Goal: Check status

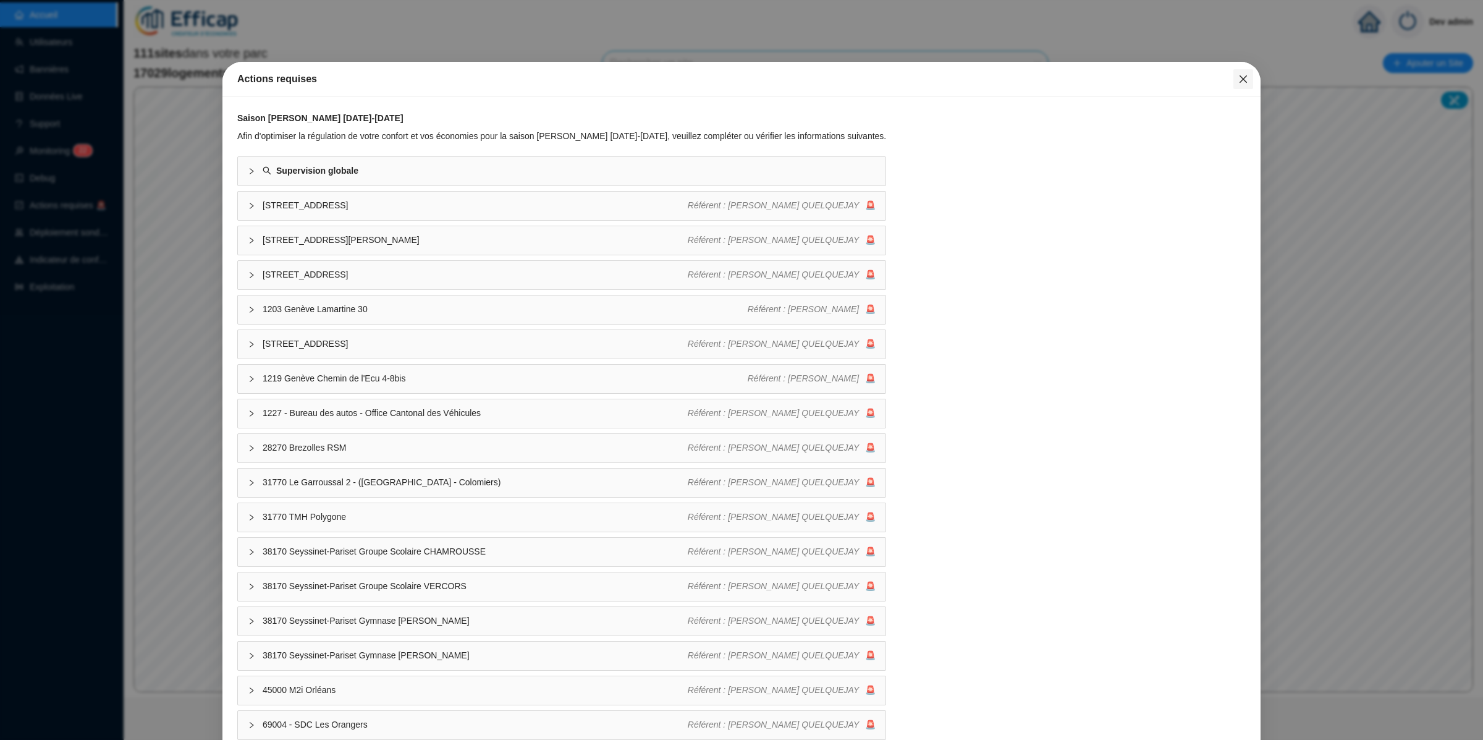
click at [1233, 72] on button "Close" at bounding box center [1243, 79] width 20 height 20
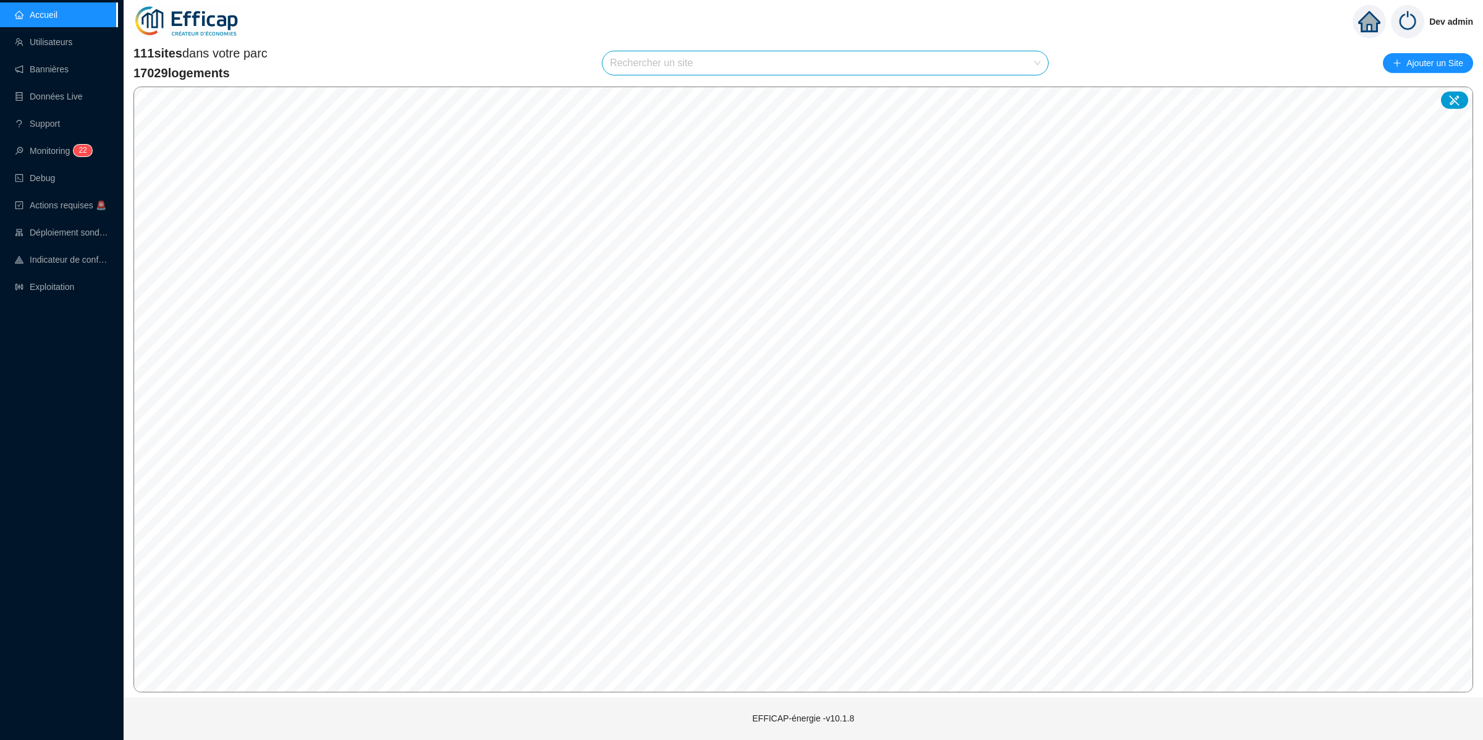
click at [1029, 63] on span at bounding box center [825, 62] width 431 height 23
type input "balmont"
click at [1027, 91] on icon at bounding box center [1023, 92] width 9 height 9
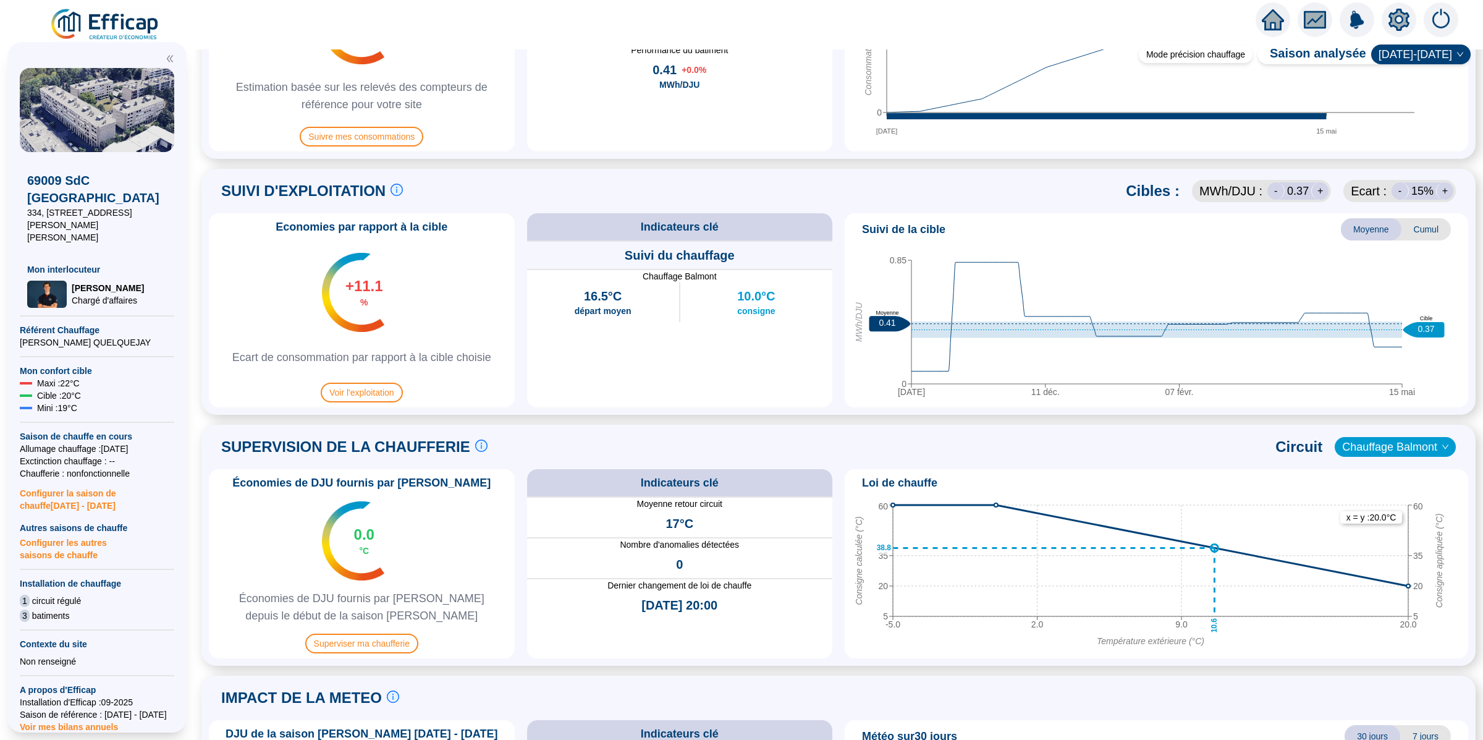
scroll to position [533, 0]
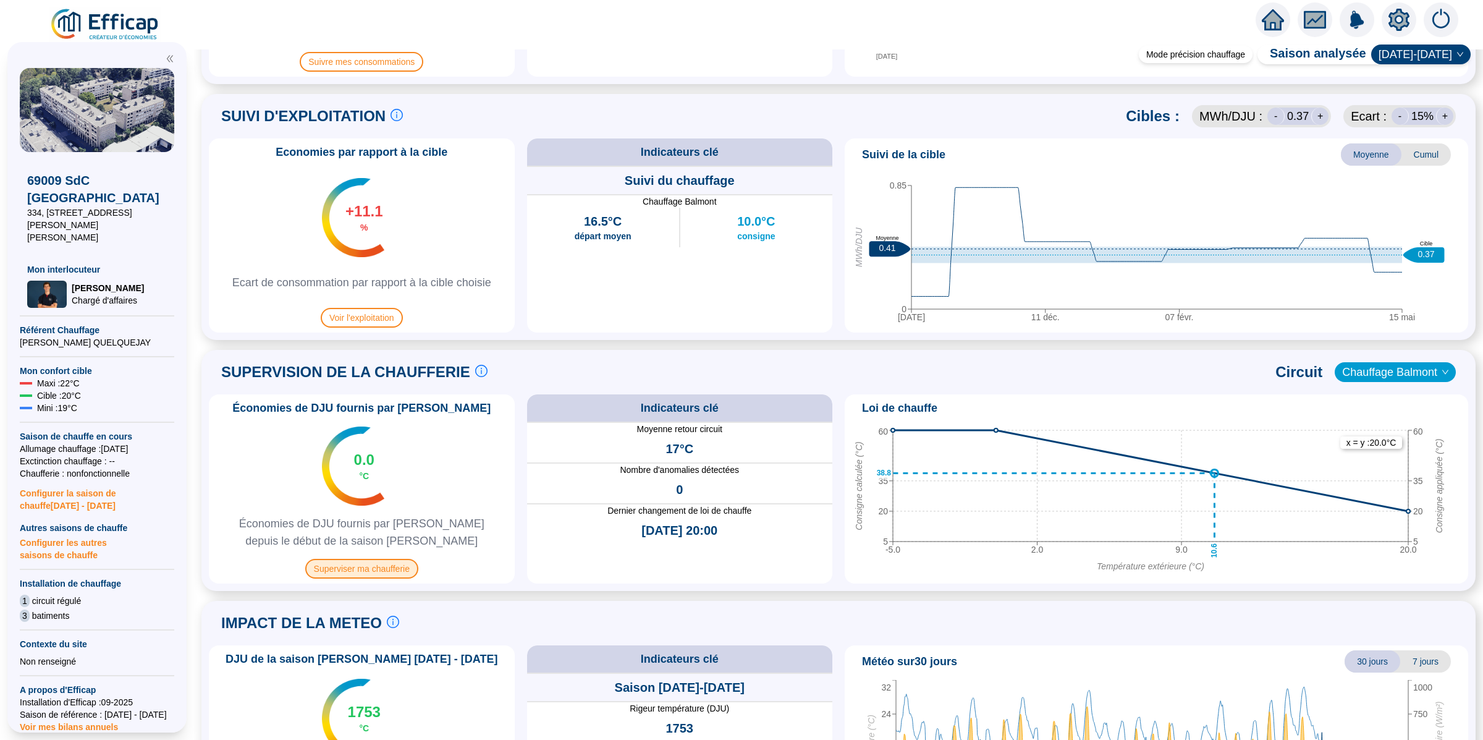
click at [397, 574] on span "Superviser ma chaufferie" at bounding box center [361, 569] width 113 height 20
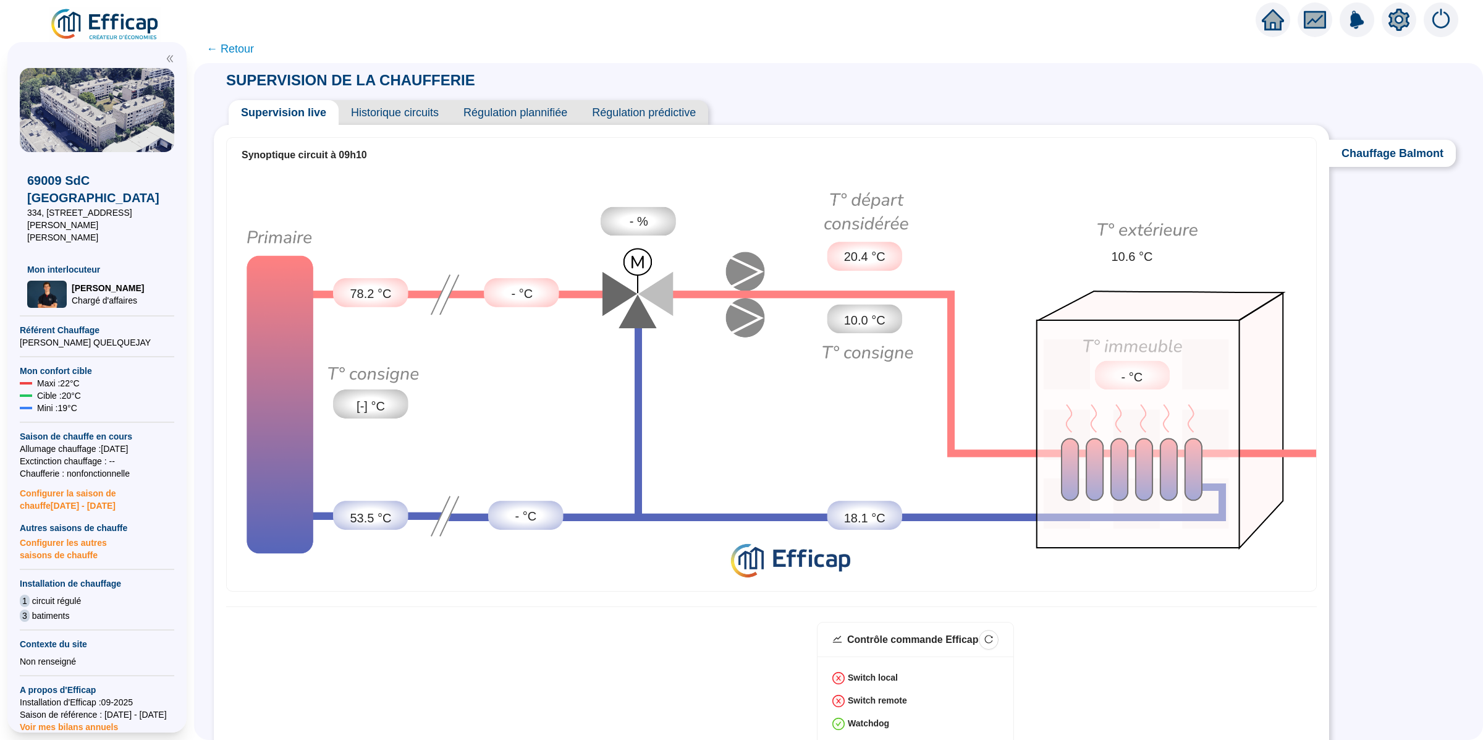
click at [386, 118] on span "Historique circuits" at bounding box center [395, 112] width 112 height 25
